Goal: Task Accomplishment & Management: Use online tool/utility

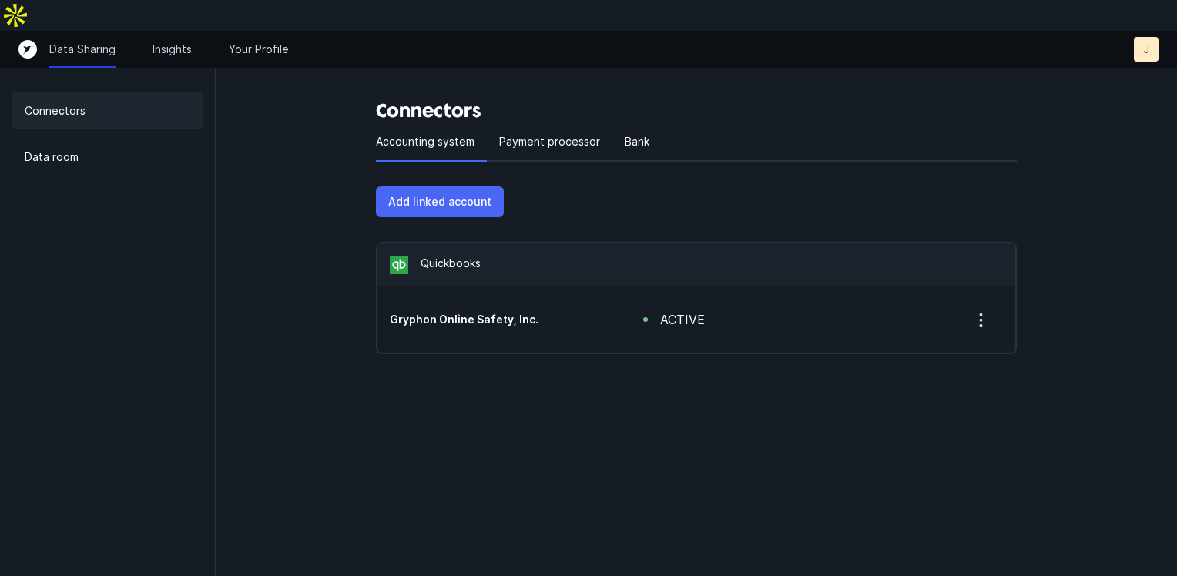
click at [466, 193] on p "Add linked account" at bounding box center [439, 202] width 103 height 18
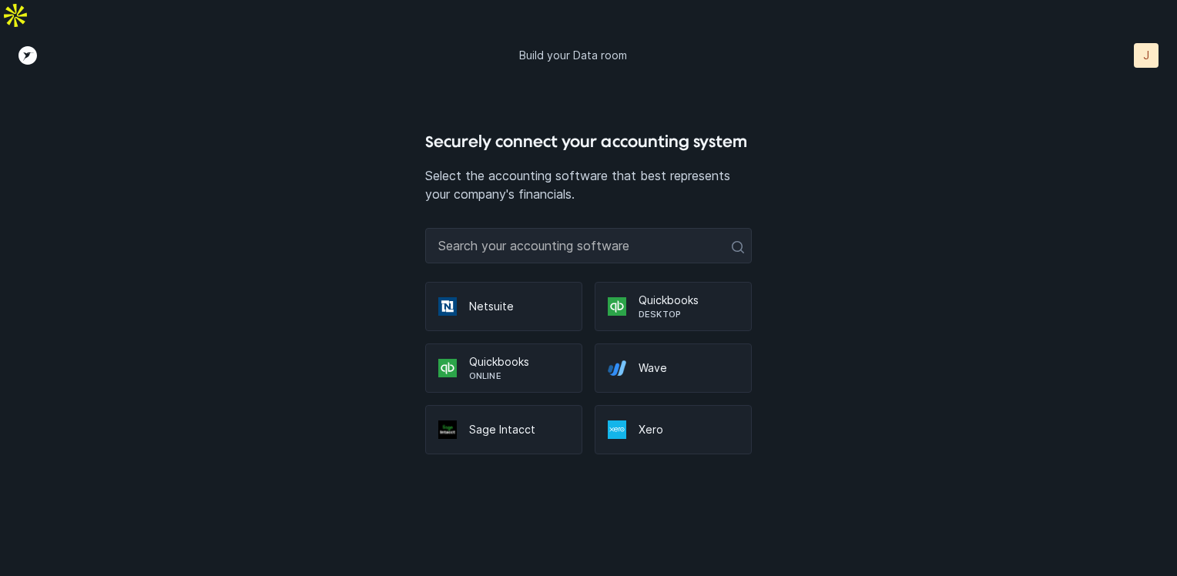
click at [681, 308] on p "Desktop" at bounding box center [688, 314] width 100 height 12
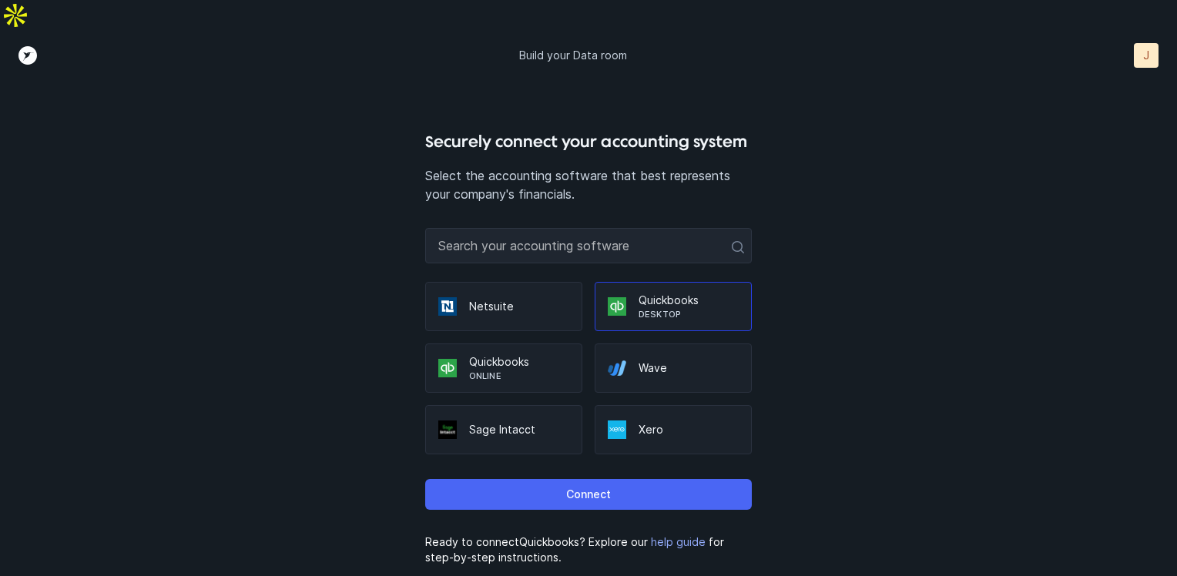
click at [596, 479] on button "Connect" at bounding box center [588, 494] width 326 height 31
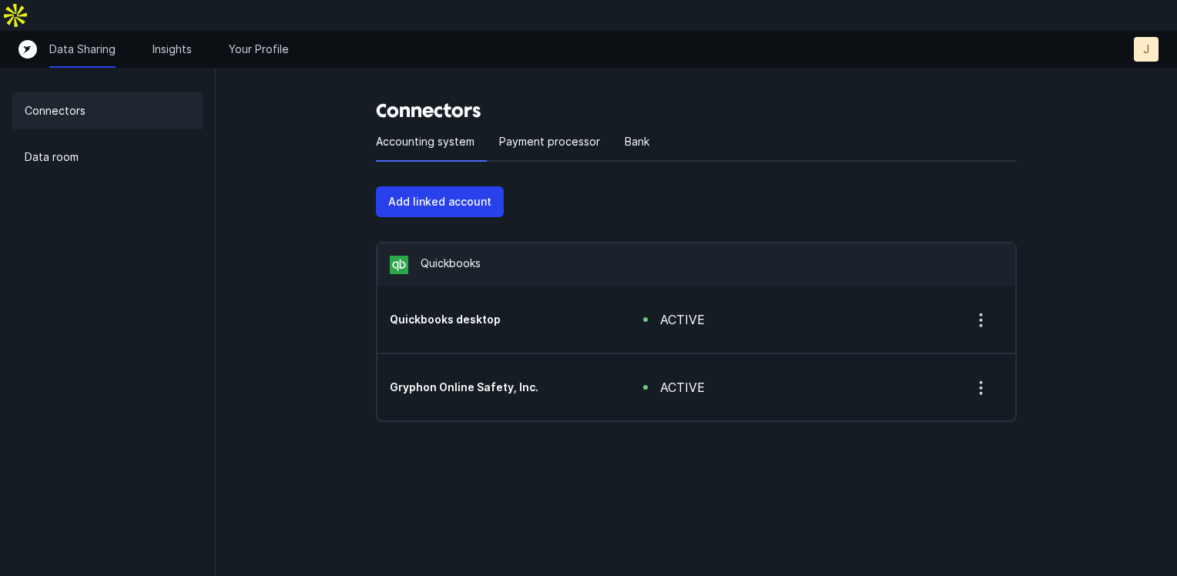
click at [976, 378] on icon "button" at bounding box center [980, 387] width 19 height 19
click at [715, 450] on div "Connectors Accounting system Payment processor Bank Add linked account Quickboo…" at bounding box center [696, 276] width 690 height 416
